Goal: Find specific page/section: Find specific page/section

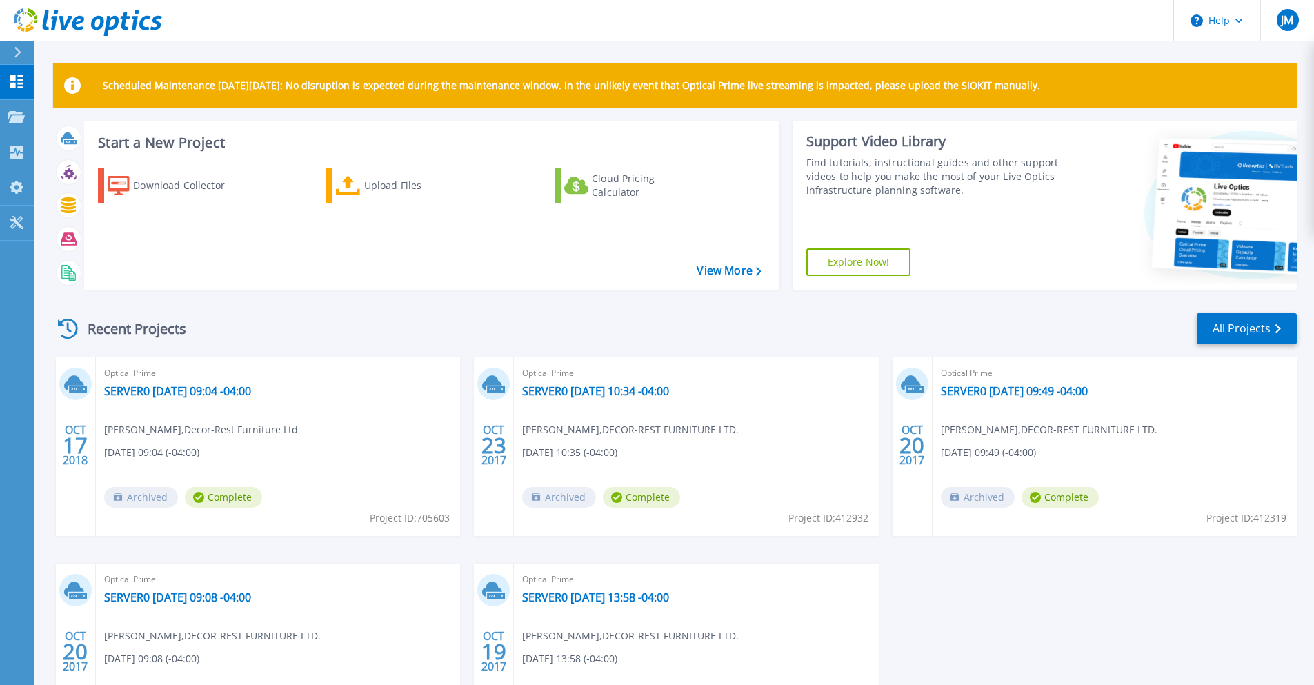
scroll to position [137, 0]
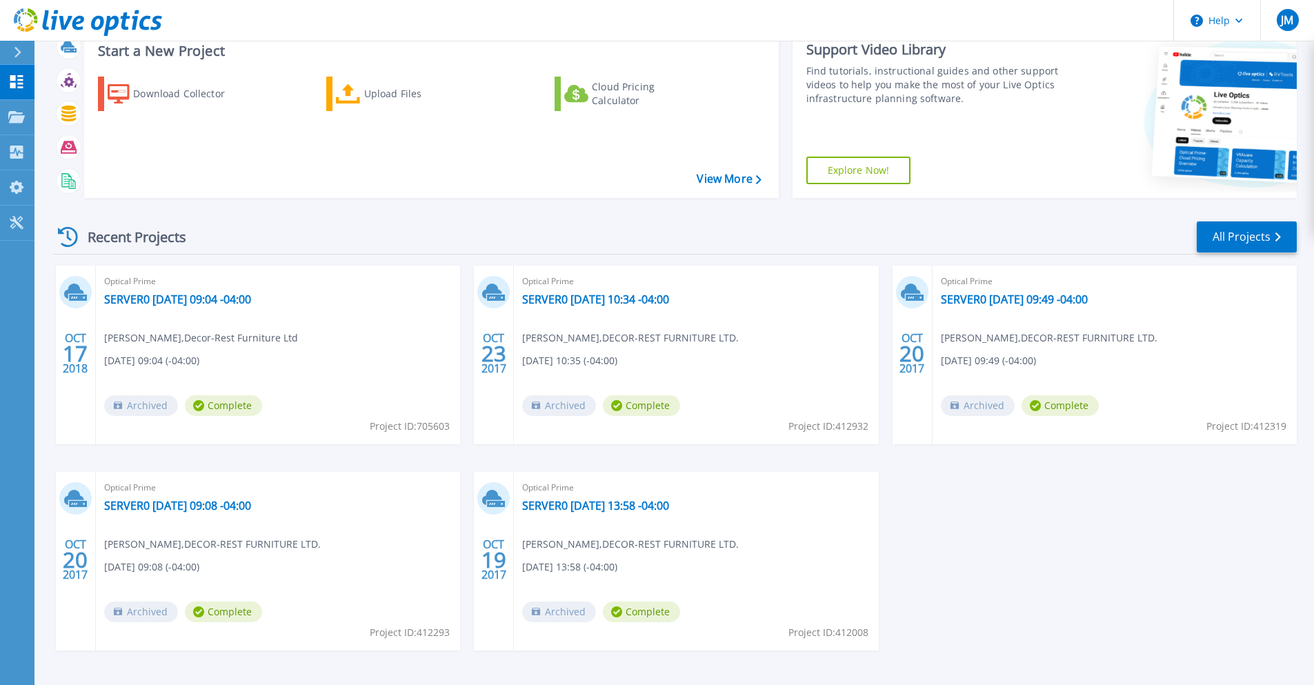
scroll to position [115, 0]
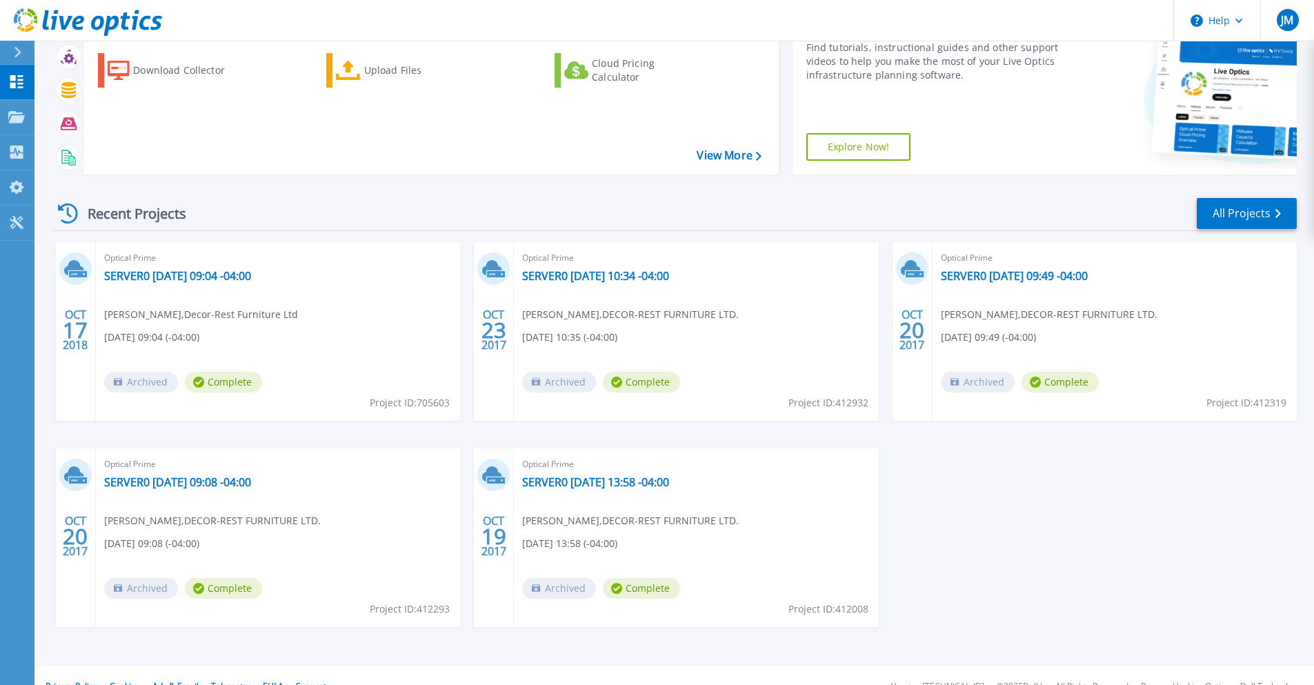
click at [941, 475] on div "OCT 17 2018 Optical Prime SERVER0 2018-10-17 09:04 -04:00 Jerry Fahel , Decor-R…" at bounding box center [669, 448] width 1255 height 413
click at [951, 481] on div "OCT 17 2018 Optical Prime SERVER0 2018-10-17 09:04 -04:00 Jerry Fahel , Decor-R…" at bounding box center [669, 448] width 1255 height 413
click at [64, 208] on icon at bounding box center [68, 214] width 20 height 20
click at [117, 210] on div "Recent Projects" at bounding box center [129, 214] width 152 height 34
click at [17, 115] on icon at bounding box center [16, 117] width 17 height 12
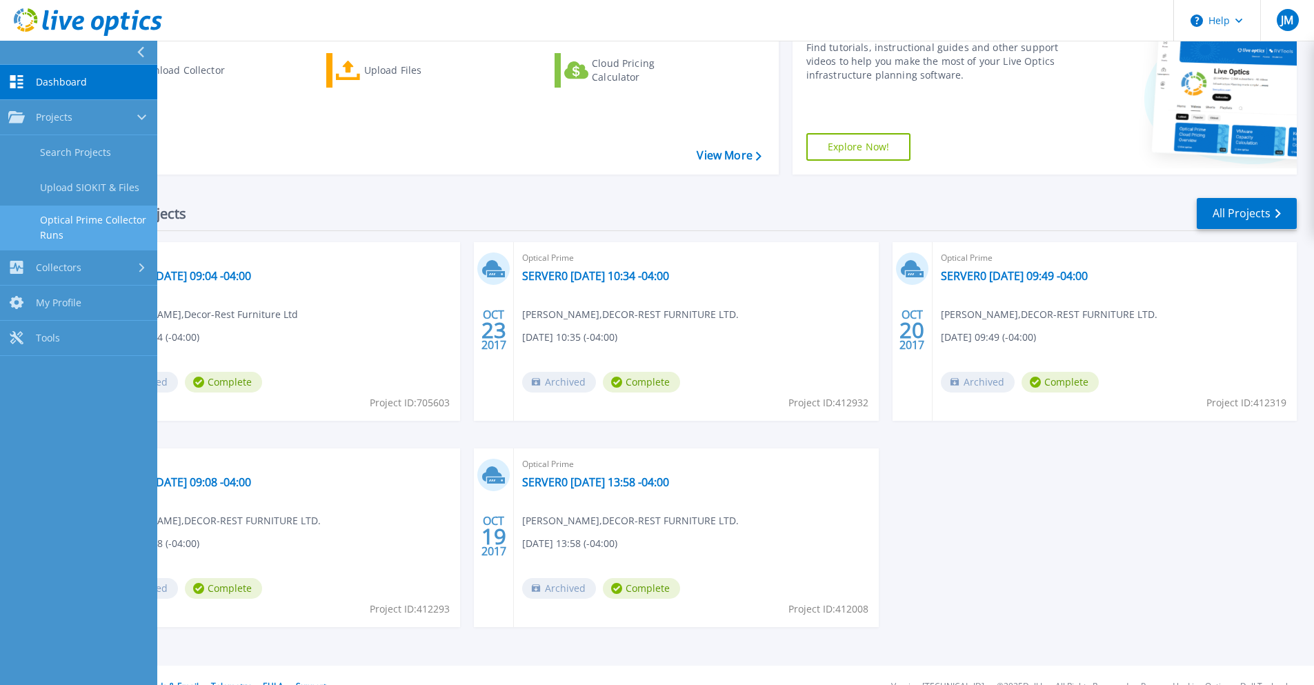
click at [100, 224] on link "Optical Prime Collector Runs" at bounding box center [78, 228] width 157 height 44
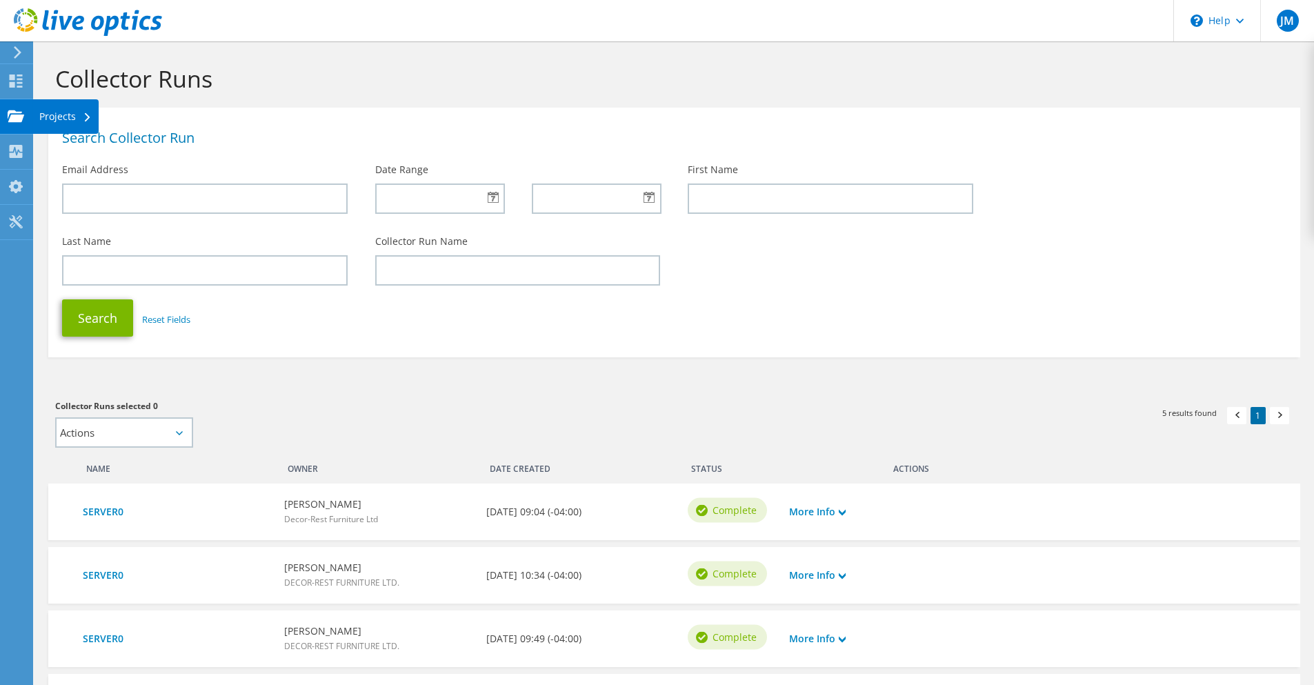
click at [21, 121] on use at bounding box center [16, 116] width 17 height 12
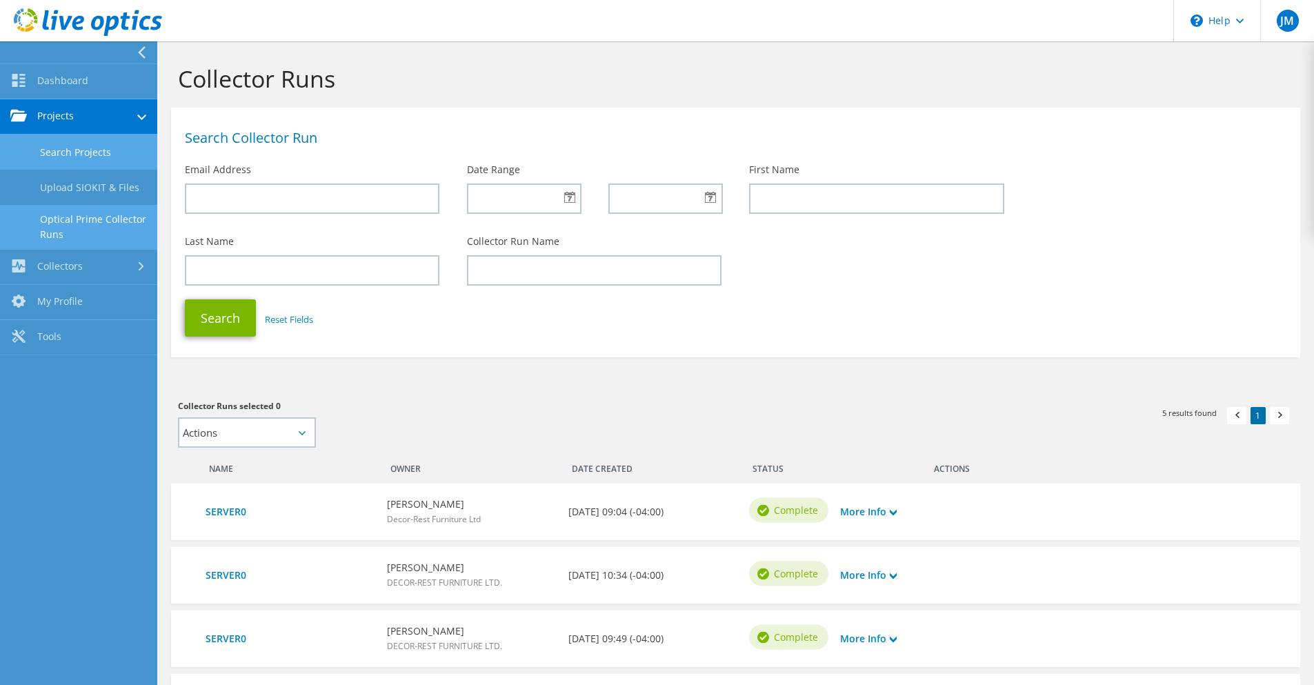
click at [56, 148] on link "Search Projects" at bounding box center [78, 152] width 157 height 35
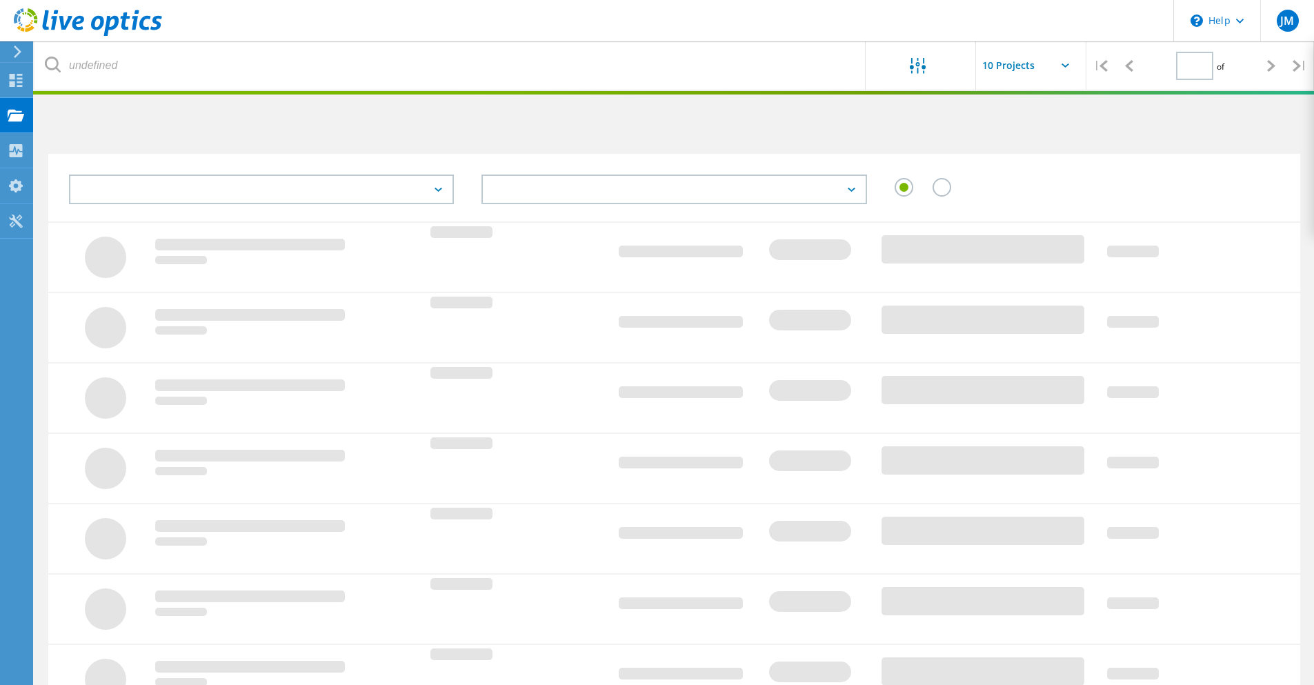
type input "1"
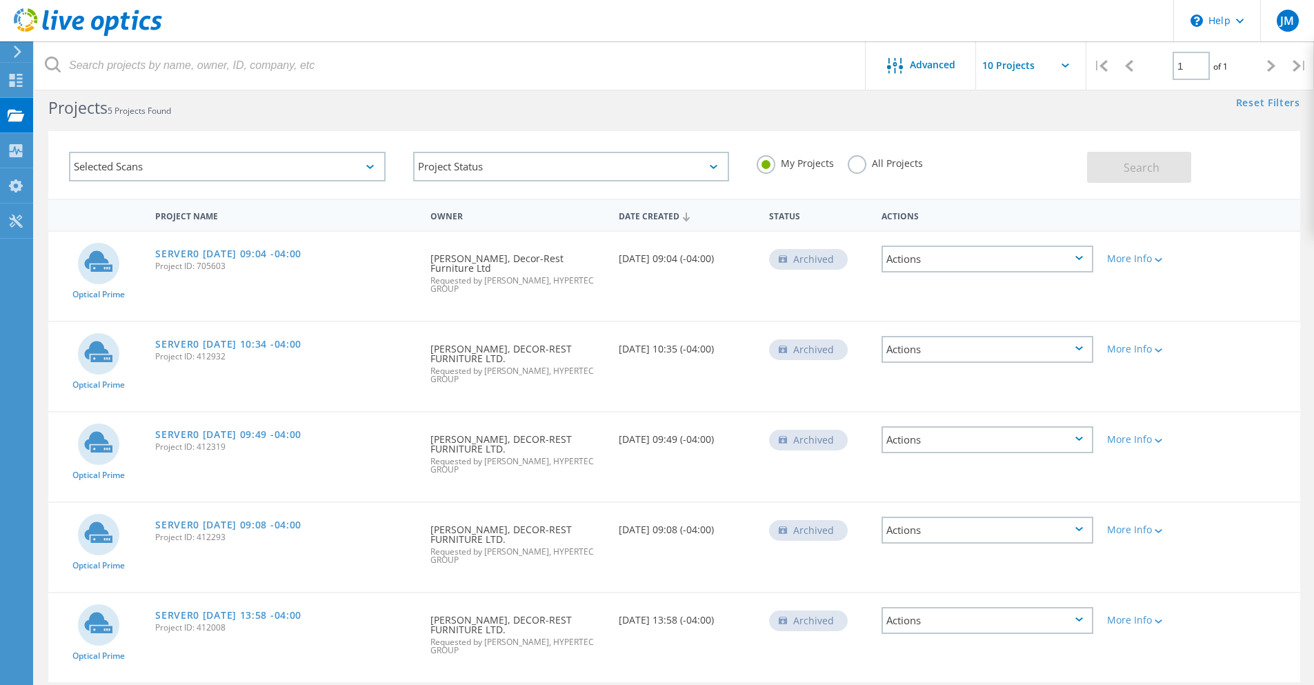
scroll to position [38, 0]
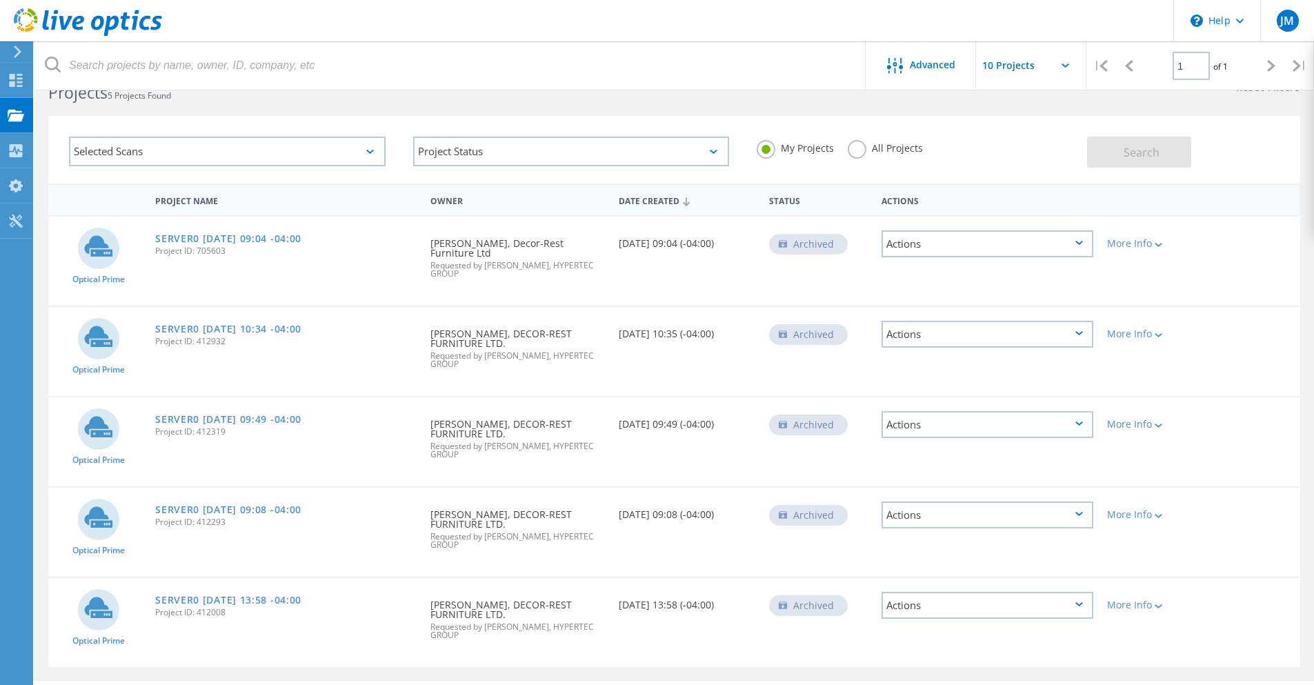
click at [52, 21] on icon at bounding box center [88, 22] width 148 height 28
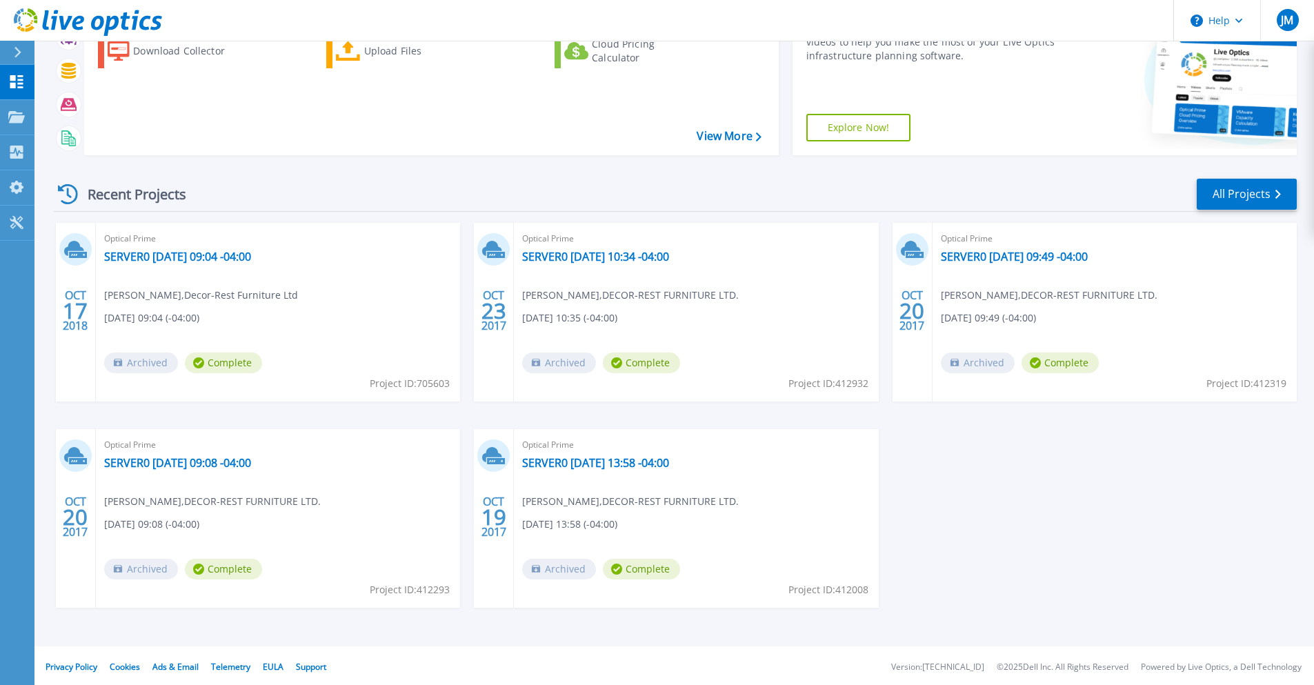
scroll to position [137, 0]
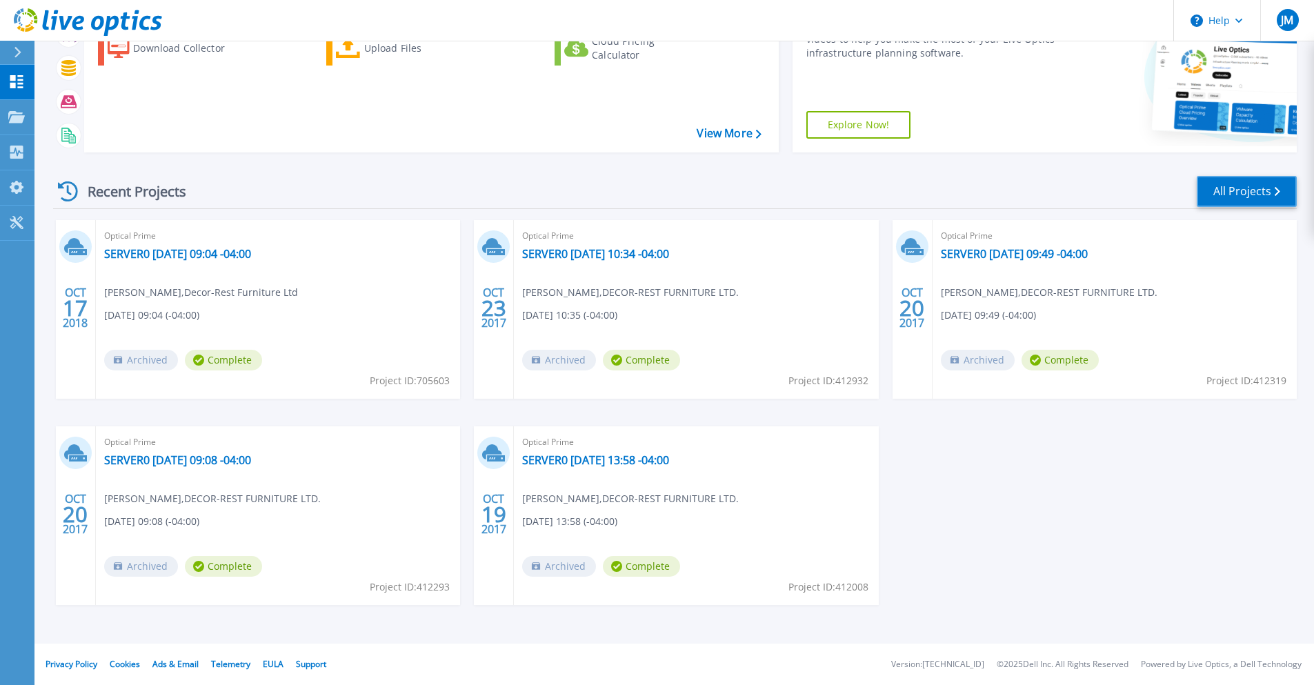
click at [1264, 187] on link "All Projects" at bounding box center [1247, 191] width 100 height 31
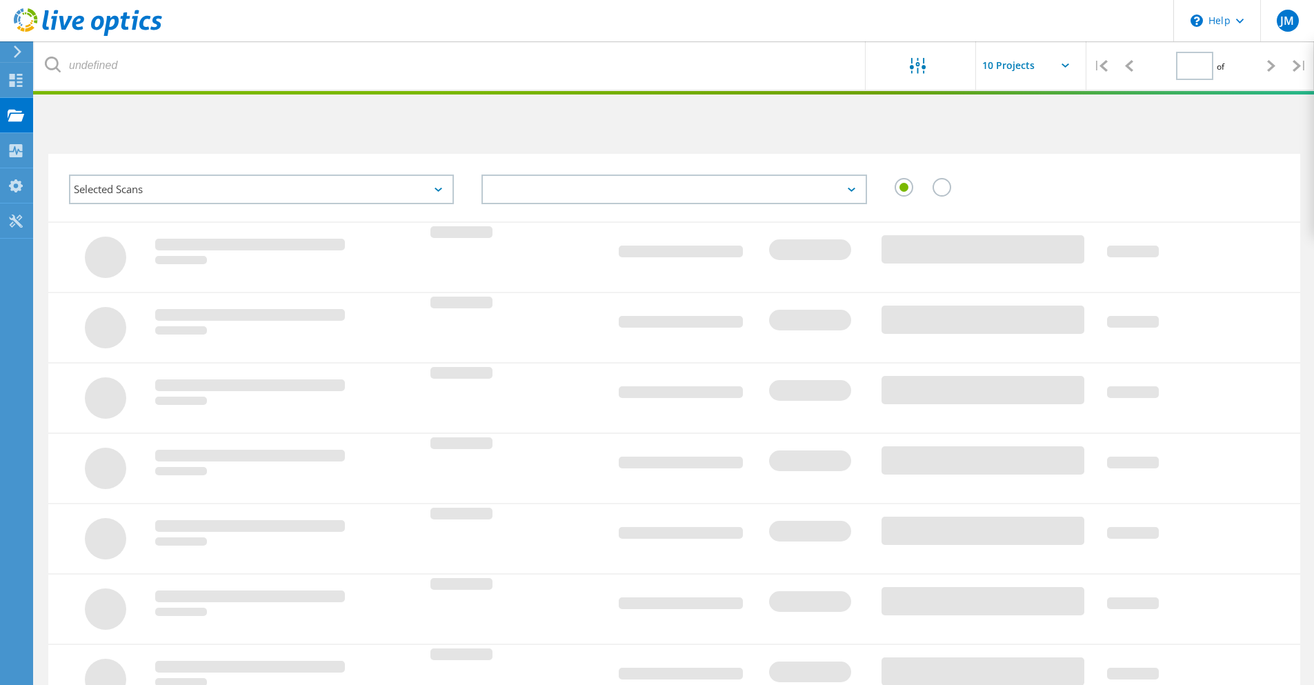
type input "1"
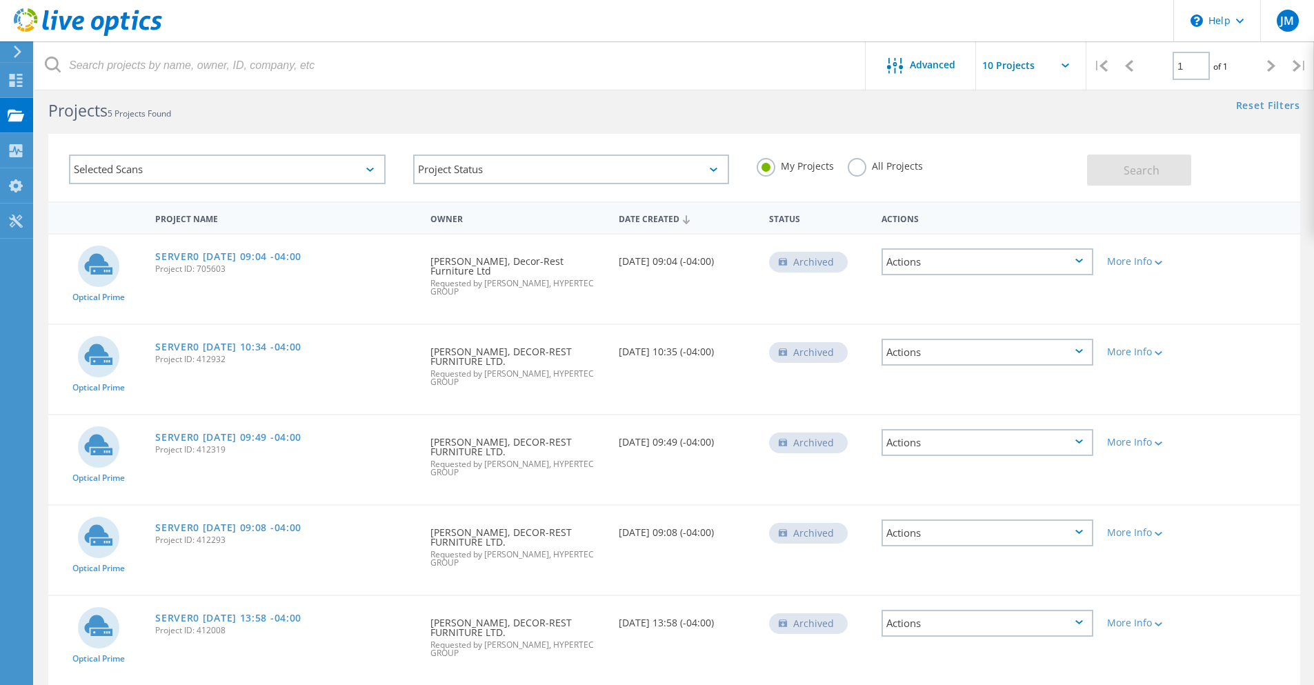
scroll to position [38, 0]
